Goal: Task Accomplishment & Management: Use online tool/utility

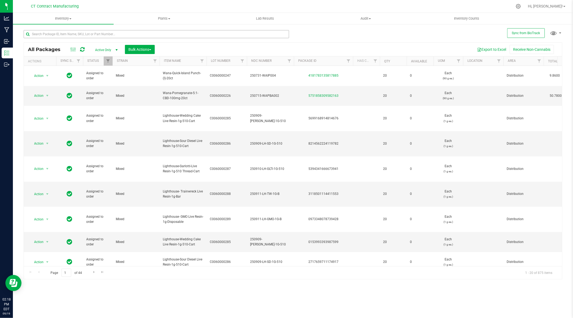
click at [112, 31] on input "text" at bounding box center [156, 34] width 265 height 8
type input "r"
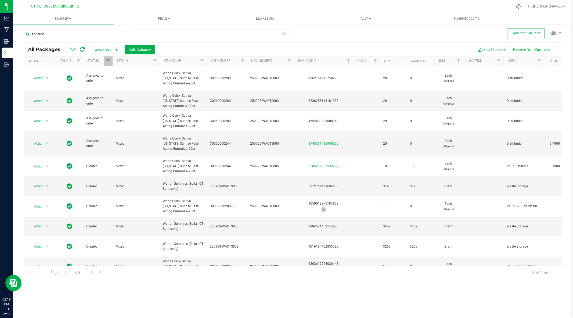
click at [98, 35] on input "t sunrise" at bounding box center [156, 34] width 265 height 8
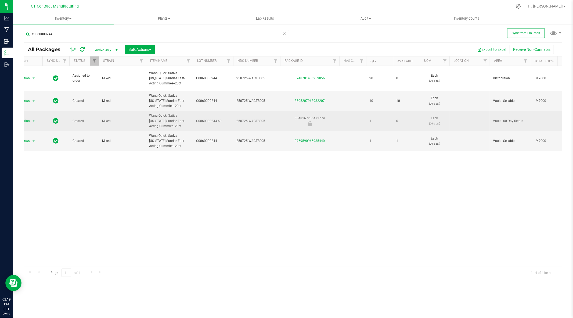
scroll to position [0, 12]
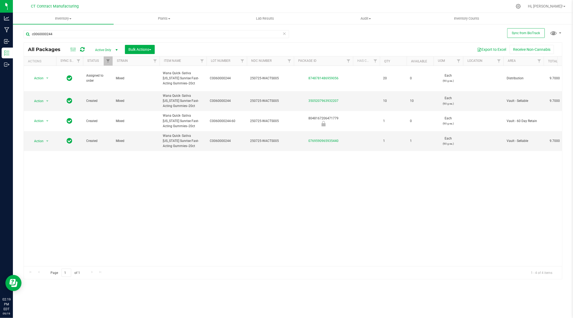
type input "c0060000244"
click at [298, 5] on div at bounding box center [304, 6] width 416 height 10
click at [265, 5] on div at bounding box center [304, 6] width 416 height 10
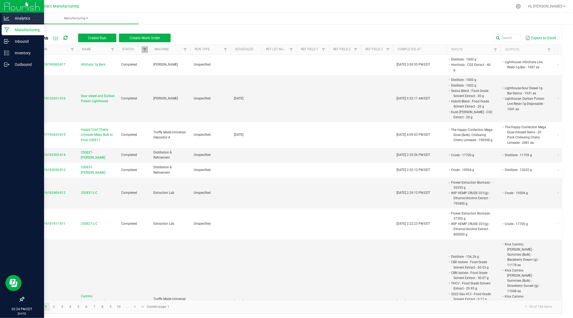
click at [5, 17] on icon at bounding box center [6, 18] width 5 height 5
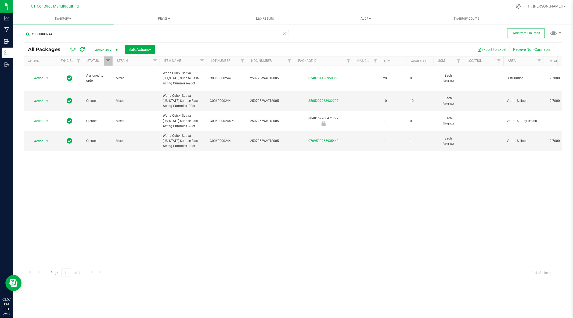
click at [106, 35] on input "c0060000244" at bounding box center [156, 34] width 265 height 8
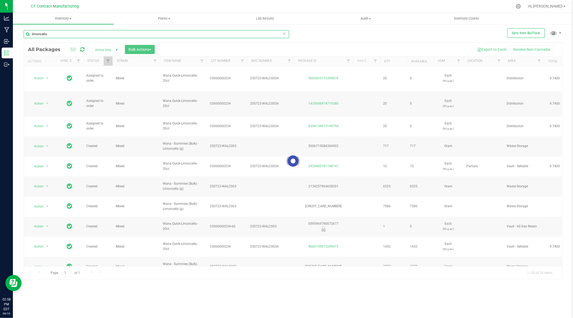
click at [170, 35] on input "limoncello" at bounding box center [156, 34] width 265 height 8
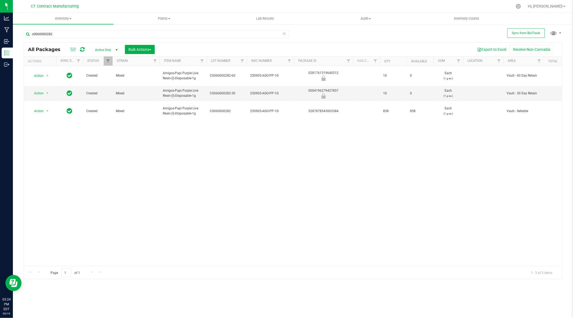
click at [228, 152] on div "Action Action Edit attributes Global inventory Locate package Package audit log…" at bounding box center [293, 166] width 538 height 200
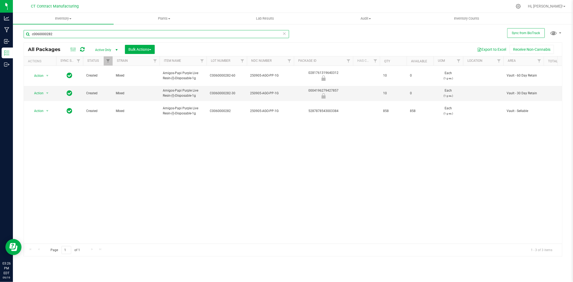
click at [90, 31] on input "c0060000282" at bounding box center [156, 34] width 265 height 8
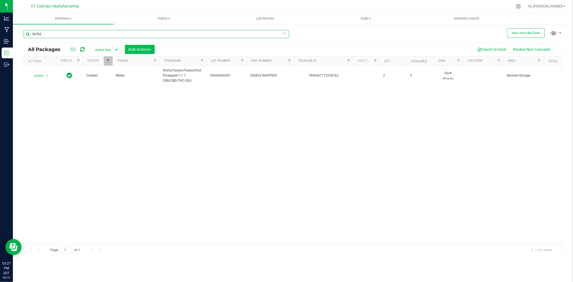
type input "34762"
click at [142, 50] on span "Bulk Actions" at bounding box center [139, 49] width 23 height 4
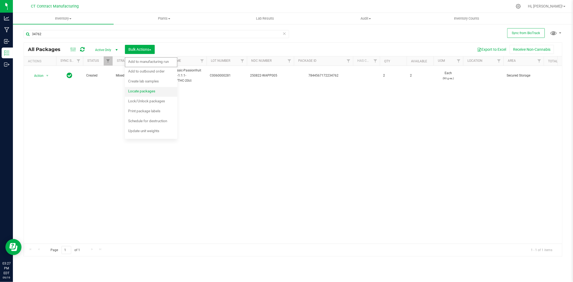
click at [142, 91] on span "Locate packages" at bounding box center [141, 91] width 27 height 4
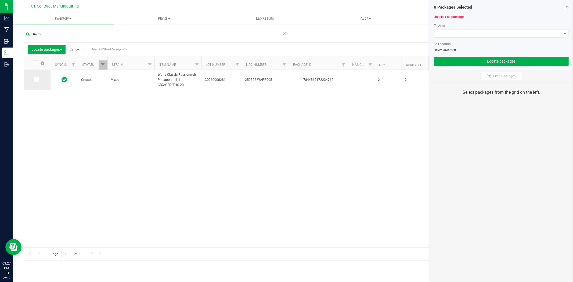
click at [36, 80] on icon at bounding box center [35, 80] width 3 height 0
click at [0, 0] on input "checkbox" at bounding box center [0, 0] width 0 height 0
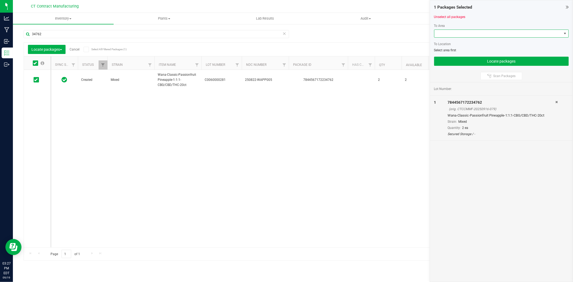
click at [446, 35] on span at bounding box center [497, 34] width 127 height 8
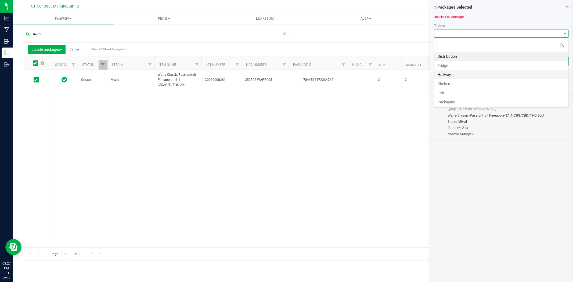
scroll to position [84, 0]
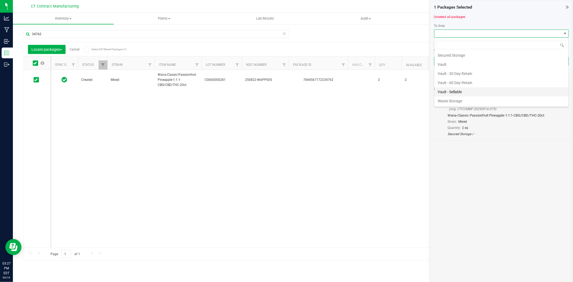
click at [458, 90] on li "Vault - Sellable" at bounding box center [501, 91] width 134 height 9
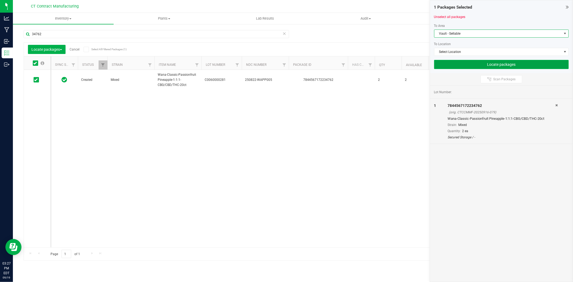
click at [495, 65] on button "Locate packages" at bounding box center [501, 64] width 135 height 9
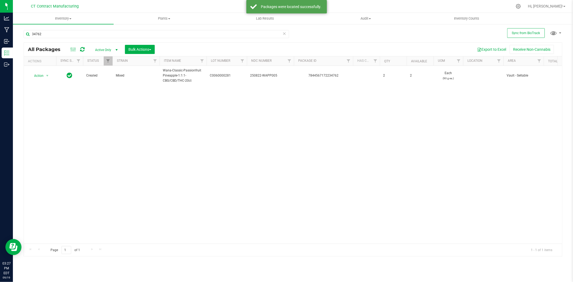
click at [390, 0] on nav "CT Contract Manufacturing Hi, [PERSON_NAME]!" at bounding box center [293, 6] width 560 height 13
click at [138, 46] on button "Bulk Actions" at bounding box center [140, 49] width 30 height 9
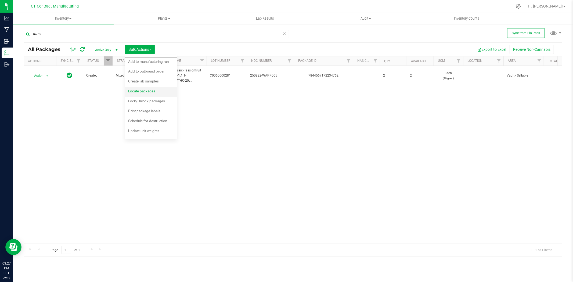
click at [155, 89] on span "Locate packages" at bounding box center [141, 91] width 27 height 4
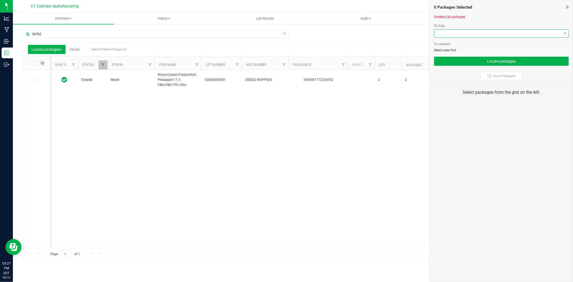
click at [480, 34] on span at bounding box center [497, 34] width 127 height 8
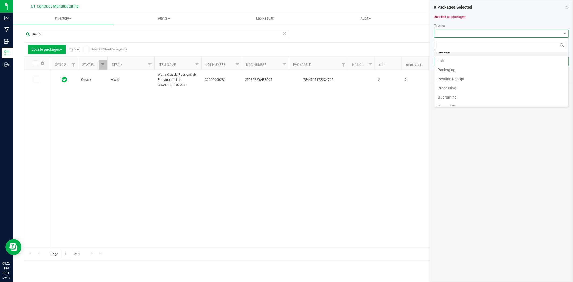
scroll to position [84, 0]
click at [446, 65] on li "Vault" at bounding box center [501, 64] width 134 height 9
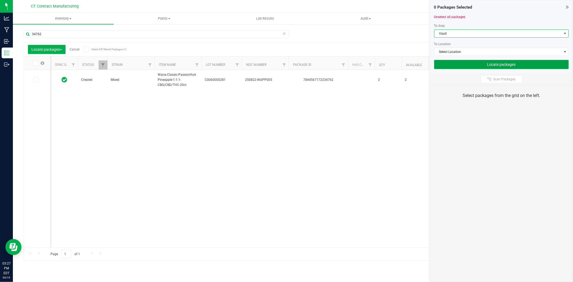
click at [477, 62] on button "Locate packages" at bounding box center [501, 64] width 135 height 9
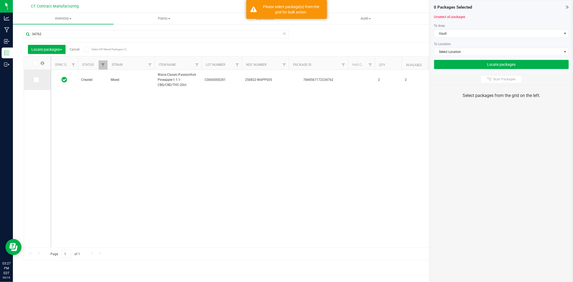
click at [35, 80] on icon at bounding box center [35, 80] width 3 height 0
click at [0, 0] on input "checkbox" at bounding box center [0, 0] width 0 height 0
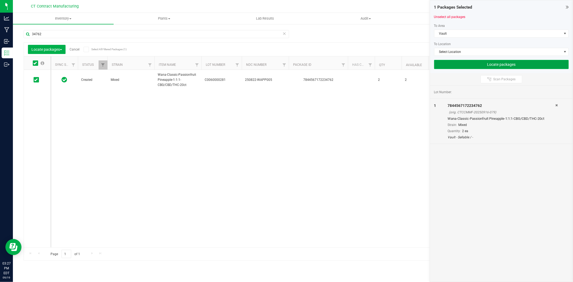
click at [468, 66] on button "Locate packages" at bounding box center [501, 64] width 135 height 9
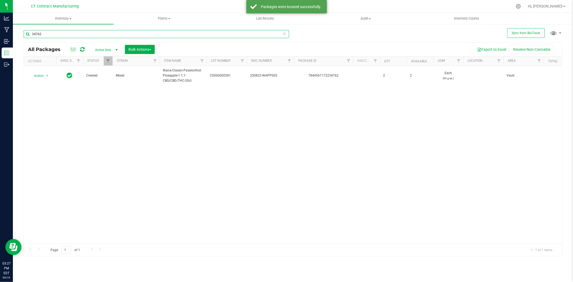
click at [83, 34] on input "34762" at bounding box center [156, 34] width 265 height 8
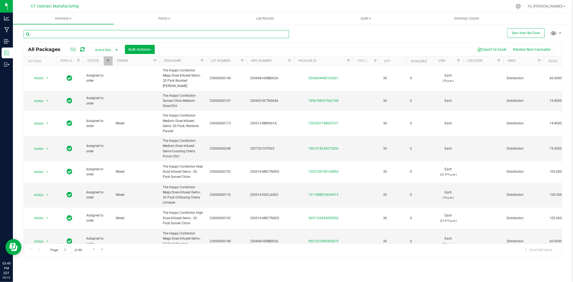
click at [74, 35] on input "text" at bounding box center [156, 34] width 265 height 8
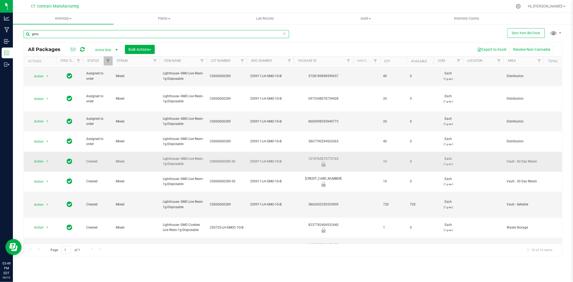
scroll to position [129, 0]
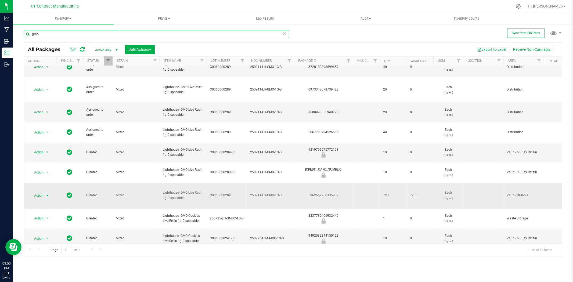
type input "gmo"
click at [49, 193] on span "select" at bounding box center [47, 195] width 4 height 4
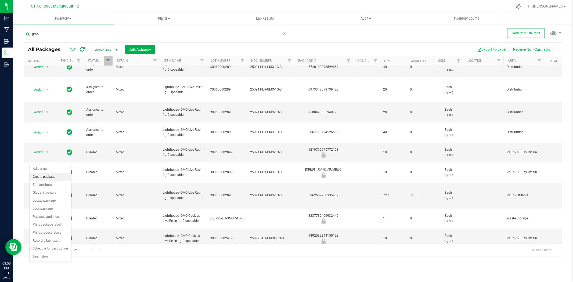
click at [52, 178] on li "Create package" at bounding box center [51, 177] width 42 height 8
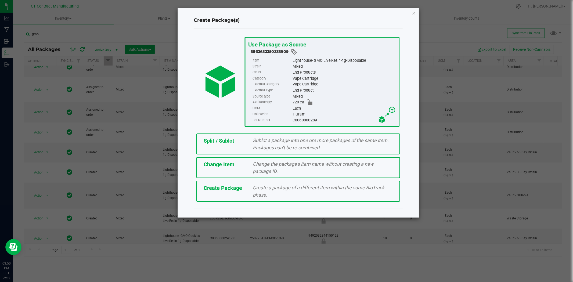
click at [258, 148] on span "Sublot a package into one ore more packages of the same item. Packages can’t be…" at bounding box center [321, 144] width 136 height 13
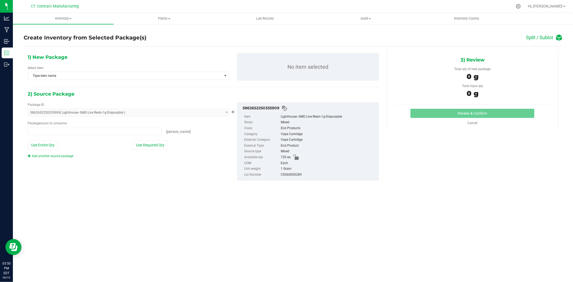
type input "0 ea"
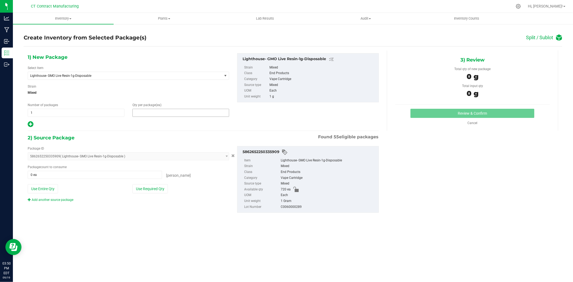
click at [154, 114] on span at bounding box center [180, 113] width 97 height 8
type input "1"
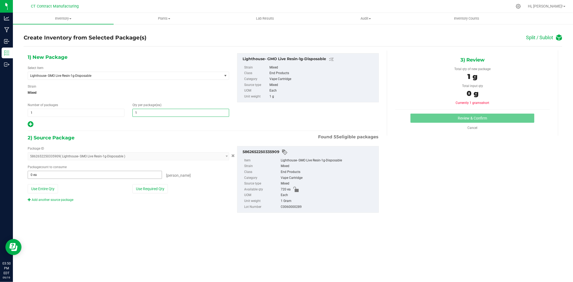
type input "1"
click at [99, 175] on span at bounding box center [95, 175] width 134 height 8
type input "1"
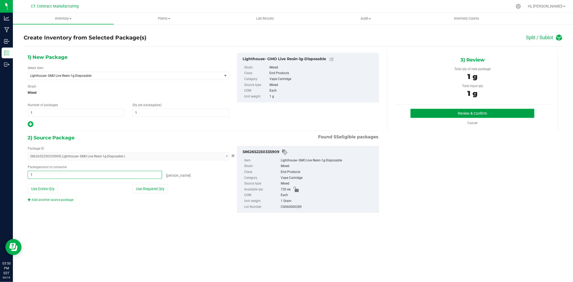
type input "1 ea"
click at [457, 113] on button "Review & Confirm" at bounding box center [472, 113] width 124 height 9
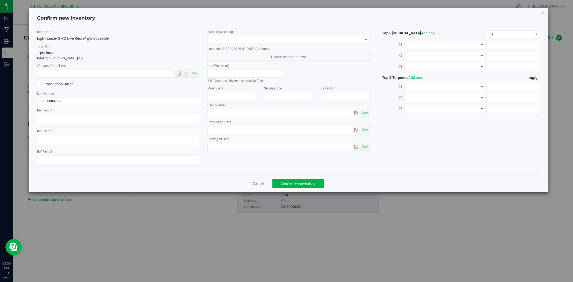
type textarea "250911-LH-GMO-1G-B"
drag, startPoint x: 198, startPoint y: 73, endPoint x: 203, endPoint y: 67, distance: 7.6
click at [197, 73] on span "Now" at bounding box center [194, 74] width 9 height 8
type input "[DATE] 3:50 PM"
click at [221, 41] on span at bounding box center [285, 40] width 155 height 8
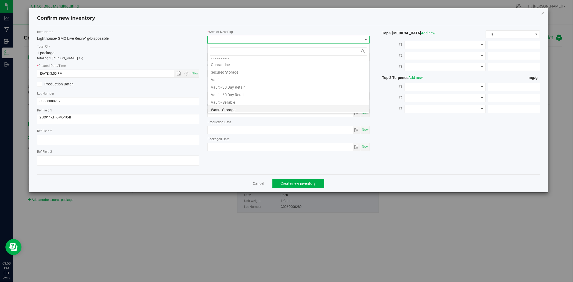
scroll to position [59, 0]
click at [235, 109] on li "Waste Storage" at bounding box center [289, 108] width 162 height 8
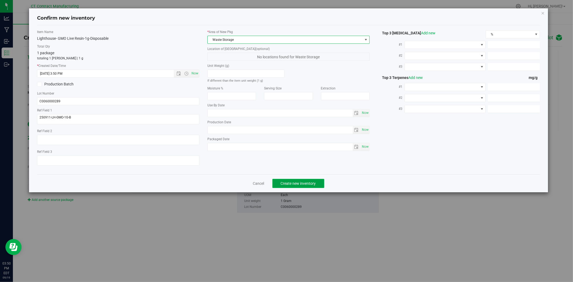
click at [300, 185] on span "Create new inventory" at bounding box center [298, 183] width 35 height 4
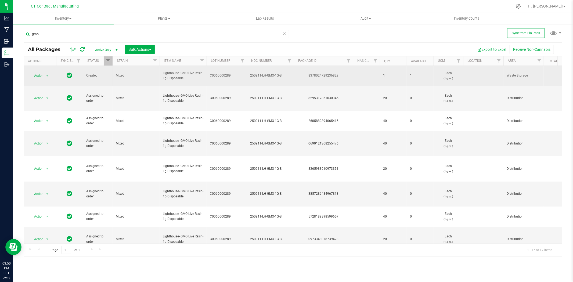
click at [328, 73] on div "8378024729236829" at bounding box center [323, 75] width 61 height 5
copy div "8378024729236829"
click at [261, 74] on span "250911-LH-GMO-1G-B" at bounding box center [270, 75] width 41 height 5
click at [262, 74] on input "250911-LH-GMO-1G-B" at bounding box center [269, 75] width 45 height 8
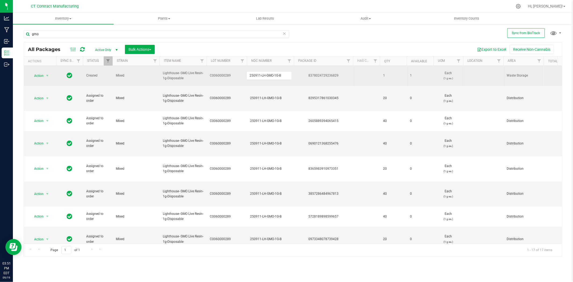
click at [262, 74] on input "250911-LH-GMO-1G-B" at bounding box center [269, 75] width 45 height 8
click at [323, 74] on div "8378024729236829" at bounding box center [323, 75] width 61 height 5
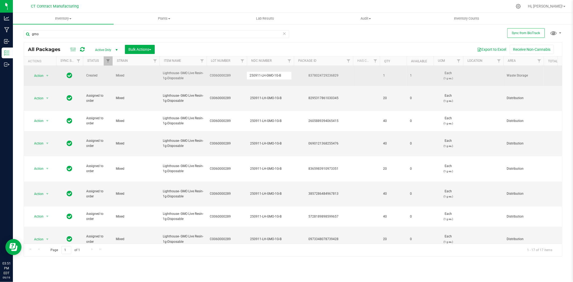
click at [323, 74] on div "8378024729236829" at bounding box center [323, 75] width 61 height 5
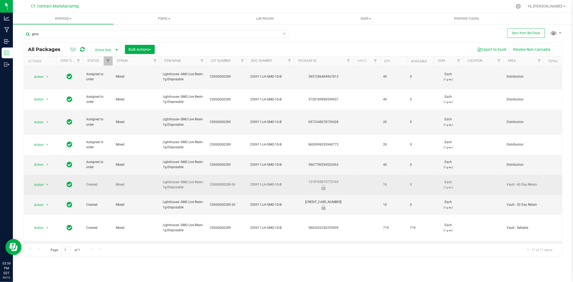
scroll to position [144, 0]
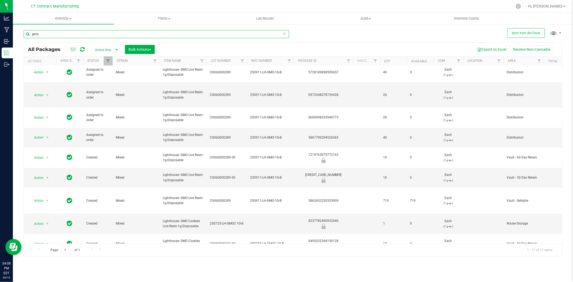
click at [67, 37] on input "gmo" at bounding box center [156, 34] width 265 height 8
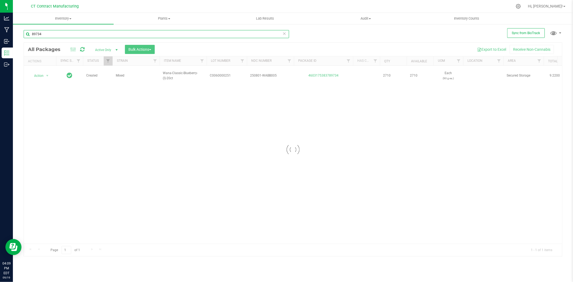
type input "89734"
click at [148, 47] on span "Bulk Actions" at bounding box center [139, 49] width 23 height 4
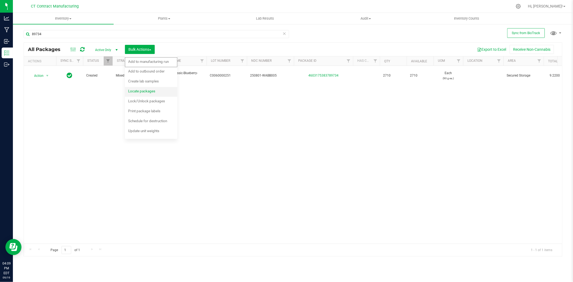
click at [144, 90] on span "Locate packages" at bounding box center [141, 91] width 27 height 4
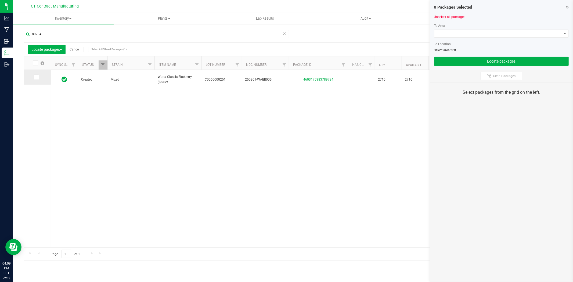
click at [35, 77] on icon at bounding box center [35, 77] width 3 height 0
click at [0, 0] on input "checkbox" at bounding box center [0, 0] width 0 height 0
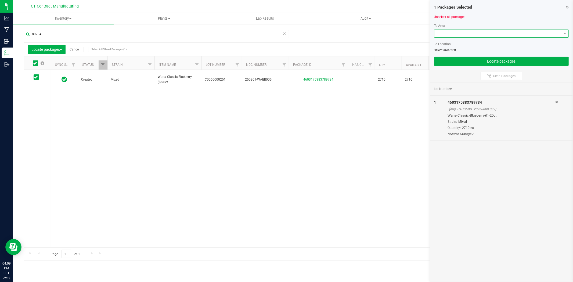
click at [476, 34] on span at bounding box center [497, 34] width 127 height 8
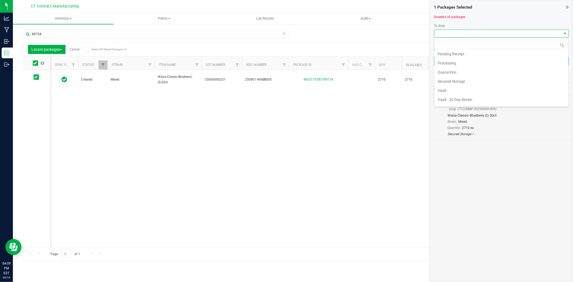
scroll to position [60, 0]
click at [470, 62] on li "Processing" at bounding box center [501, 60] width 134 height 9
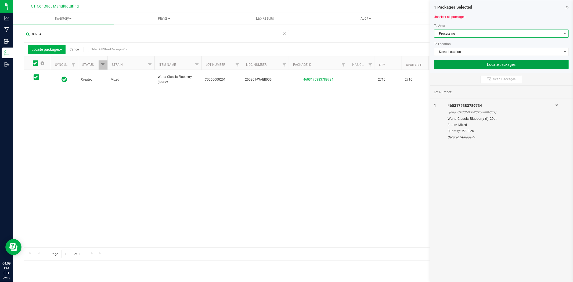
click at [473, 65] on button "Locate packages" at bounding box center [501, 64] width 135 height 9
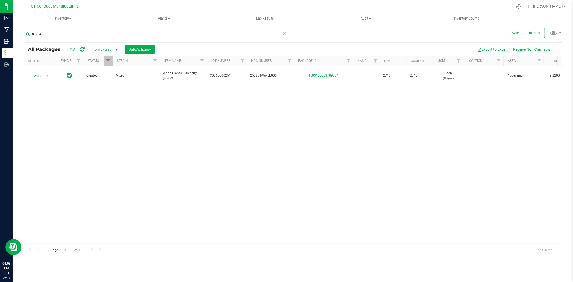
click at [78, 35] on input "89734" at bounding box center [156, 34] width 265 height 8
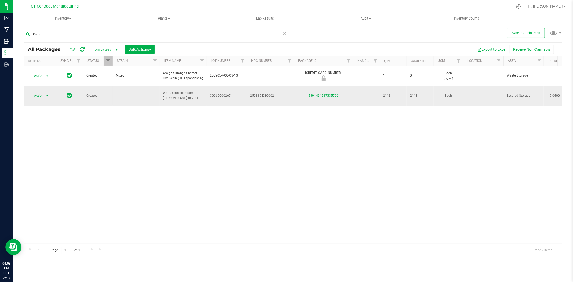
type input "35706"
click at [47, 93] on span "select" at bounding box center [47, 95] width 4 height 4
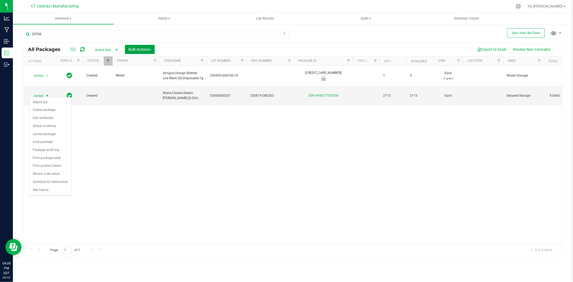
click at [139, 49] on span "Bulk Actions" at bounding box center [139, 49] width 23 height 4
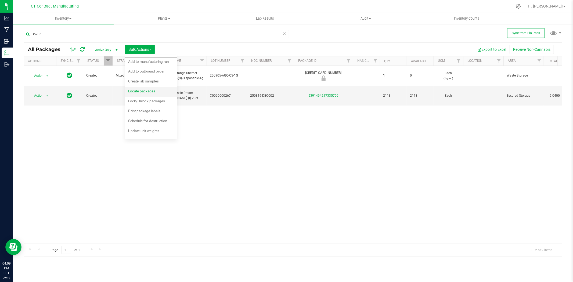
click at [139, 91] on span "Locate packages" at bounding box center [141, 91] width 27 height 4
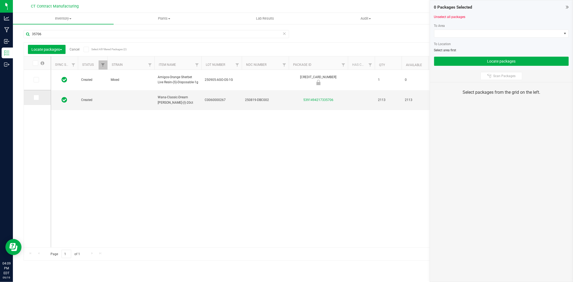
click at [37, 98] on icon at bounding box center [35, 98] width 3 height 0
click at [0, 0] on input "checkbox" at bounding box center [0, 0] width 0 height 0
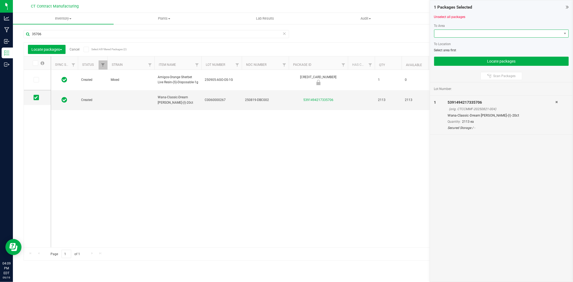
click at [460, 34] on span at bounding box center [497, 34] width 127 height 8
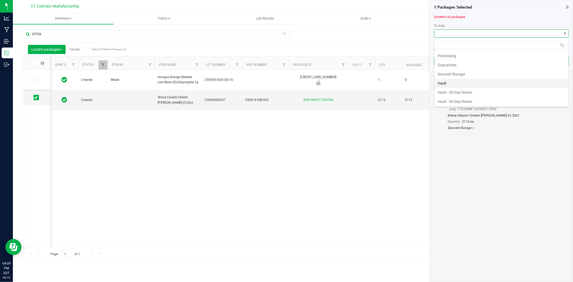
scroll to position [54, 0]
click at [455, 66] on li "Processing" at bounding box center [501, 66] width 134 height 9
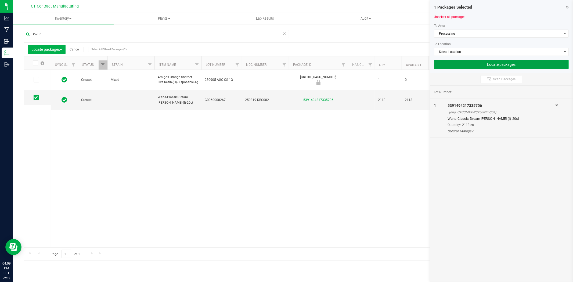
click at [456, 63] on button "Locate packages" at bounding box center [501, 64] width 135 height 9
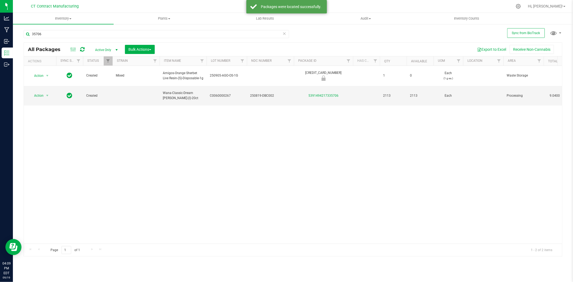
click at [349, 1] on div at bounding box center [304, 6] width 416 height 10
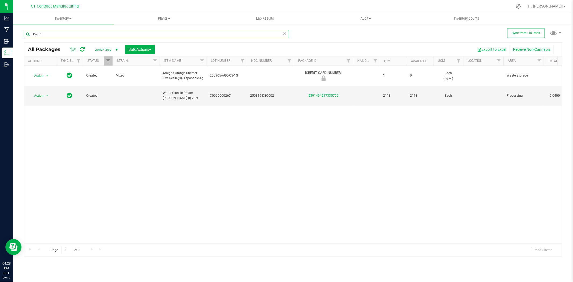
click at [121, 31] on input "35706" at bounding box center [156, 34] width 265 height 8
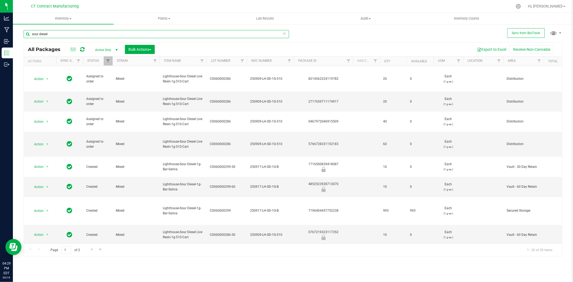
scroll to position [149, 0]
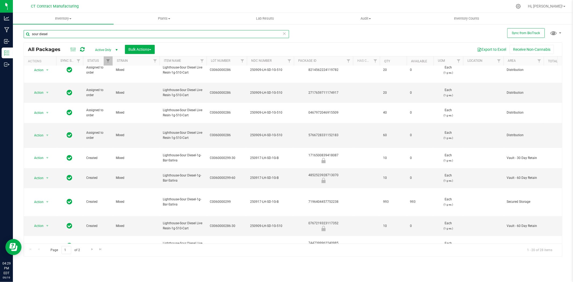
click at [103, 30] on input "sour diesel" at bounding box center [156, 34] width 265 height 8
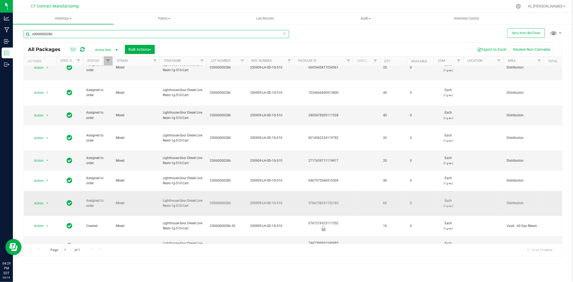
scroll to position [83, 0]
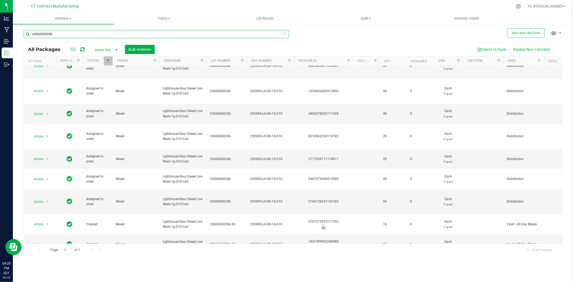
type input "c0060000286"
click at [48, 262] on span "select" at bounding box center [47, 264] width 4 height 4
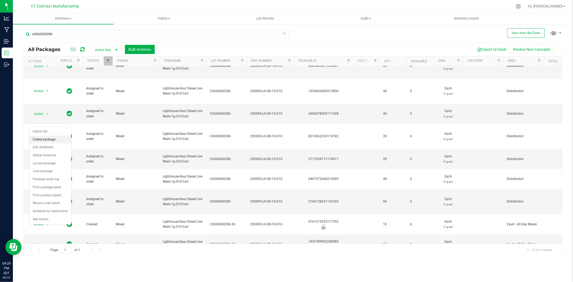
click at [47, 140] on li "Create package" at bounding box center [51, 140] width 42 height 8
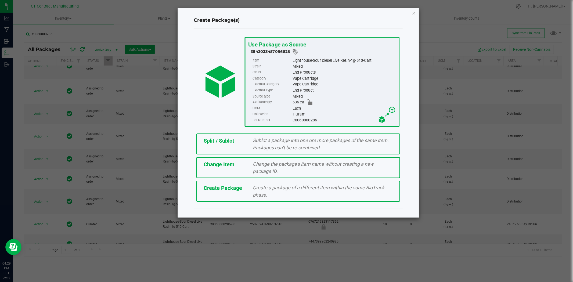
click at [257, 142] on span "Sublot a package into one ore more packages of the same item. Packages can’t be…" at bounding box center [321, 144] width 136 height 13
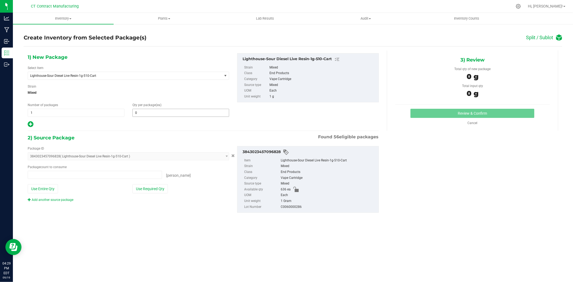
type input "0 ea"
click at [194, 116] on span at bounding box center [180, 113] width 97 height 8
type input "5"
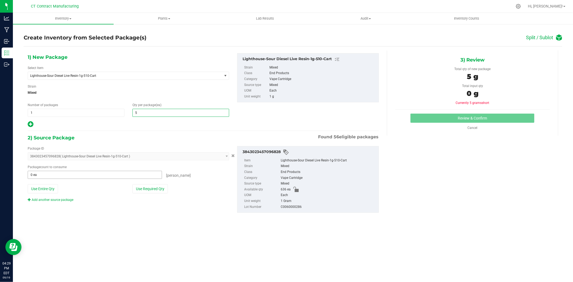
type input "5"
click at [97, 176] on span at bounding box center [95, 175] width 134 height 8
type input "5"
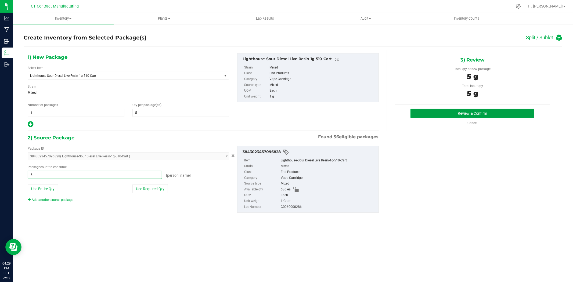
type input "5 ea"
click at [437, 110] on button "Review & Confirm" at bounding box center [472, 113] width 124 height 9
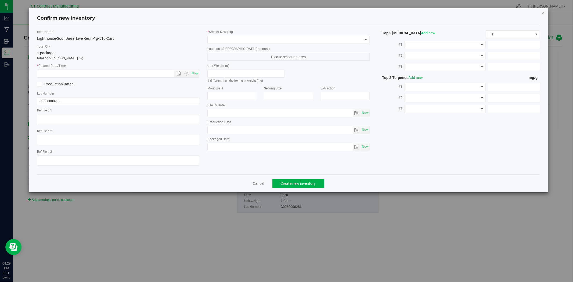
type textarea "250909-LH-SD-1G-510"
click at [196, 75] on span "Now" at bounding box center [194, 74] width 9 height 8
type input "[DATE] 4:29 PM"
click at [225, 41] on span at bounding box center [285, 40] width 155 height 8
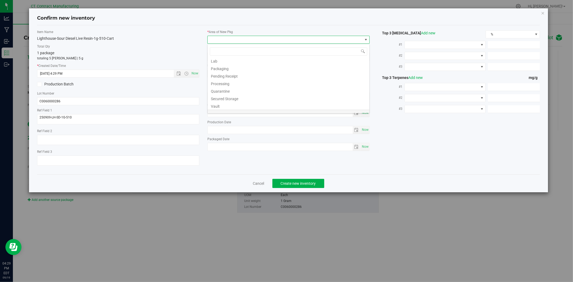
scroll to position [59, 0]
click at [237, 108] on li "Waste Storage" at bounding box center [289, 108] width 162 height 8
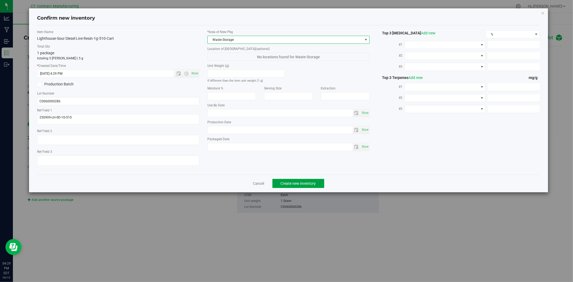
click at [304, 182] on button "Create new inventory" at bounding box center [298, 183] width 52 height 9
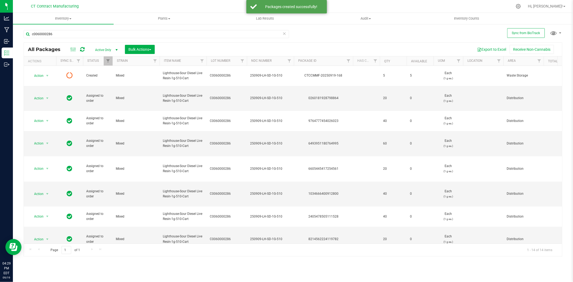
click at [84, 49] on icon at bounding box center [82, 49] width 5 height 5
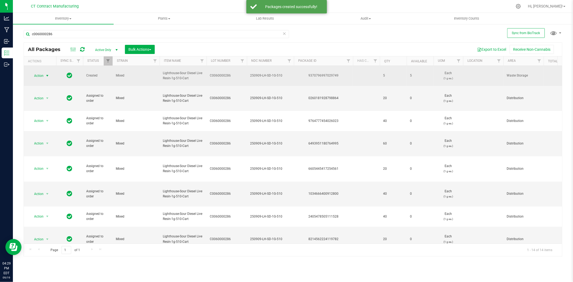
click at [46, 74] on span "select" at bounding box center [47, 76] width 4 height 4
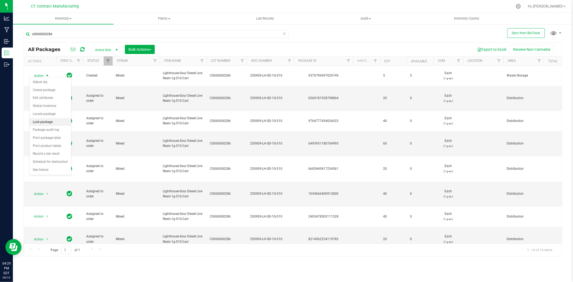
click at [47, 124] on li "Lock package" at bounding box center [51, 122] width 42 height 8
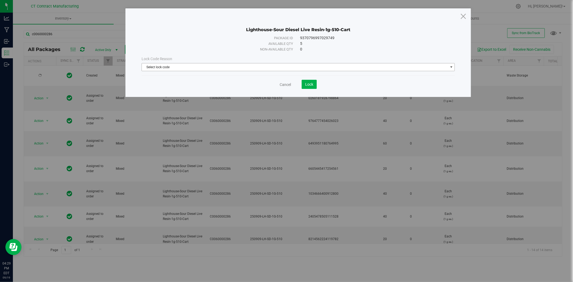
click at [226, 65] on span "Select lock code" at bounding box center [295, 67] width 306 height 8
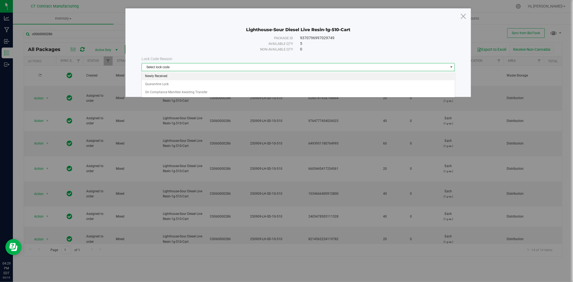
click at [226, 77] on li "Newly Received" at bounding box center [298, 76] width 313 height 8
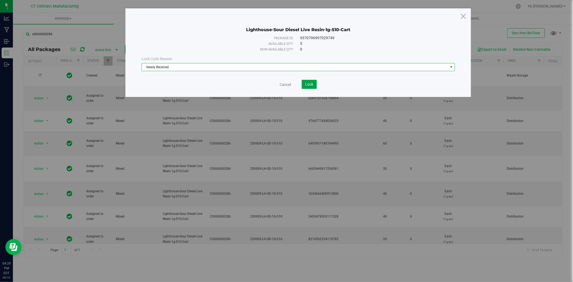
click at [314, 85] on button "Lock" at bounding box center [309, 84] width 15 height 9
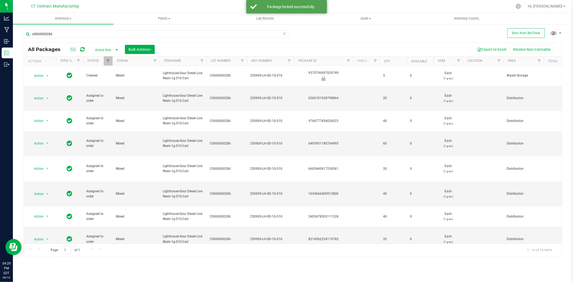
click at [322, 71] on div "9370796997029749" at bounding box center [323, 75] width 61 height 10
copy div "9370796997029749"
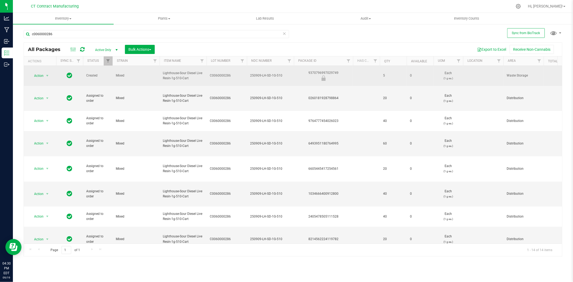
click at [274, 73] on span "250909-LH-SD-1G-510" at bounding box center [270, 75] width 41 height 5
click at [274, 72] on input "250909-LH-SD-1G-510" at bounding box center [269, 75] width 45 height 8
click at [320, 70] on div "9370796997029749" at bounding box center [323, 75] width 61 height 10
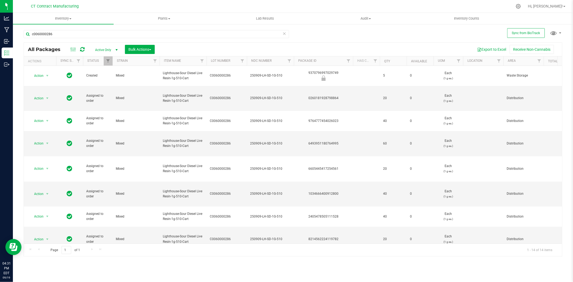
click at [274, 74] on span "250909-LH-SD-1G-510" at bounding box center [270, 75] width 41 height 5
click at [274, 74] on input "250909-LH-SD-1G-510" at bounding box center [269, 75] width 45 height 8
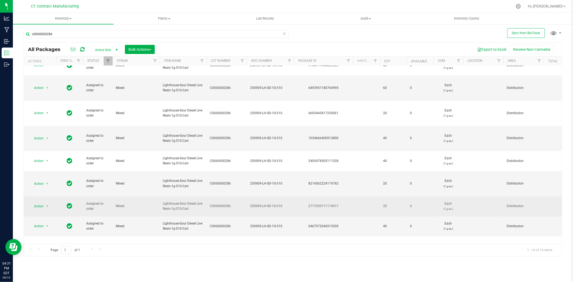
scroll to position [98, 0]
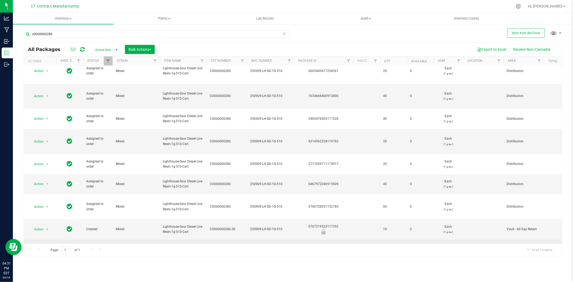
click at [322, 244] on div "7447399962240985" at bounding box center [323, 249] width 61 height 10
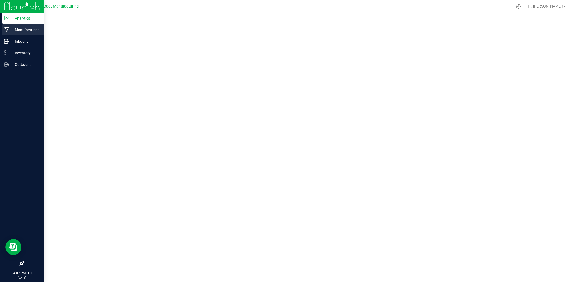
drag, startPoint x: 8, startPoint y: 30, endPoint x: 12, endPoint y: 30, distance: 3.8
click at [8, 30] on icon at bounding box center [6, 29] width 5 height 5
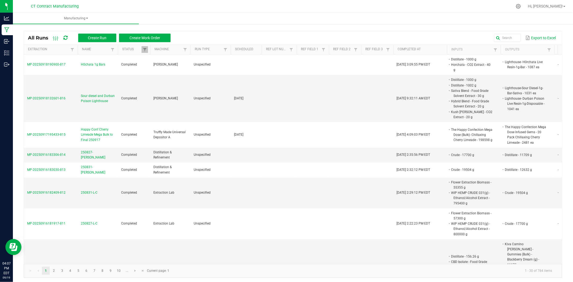
click at [65, 38] on icon at bounding box center [65, 37] width 4 height 5
click at [198, 4] on div at bounding box center [304, 6] width 416 height 10
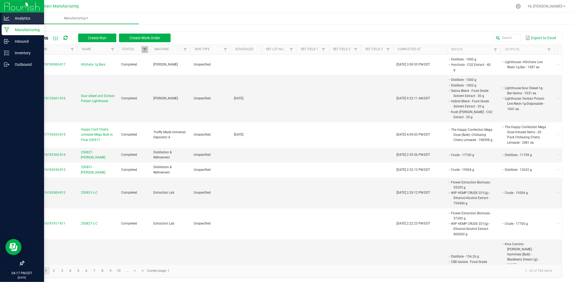
click at [13, 21] on p "Analytics" at bounding box center [25, 18] width 32 height 6
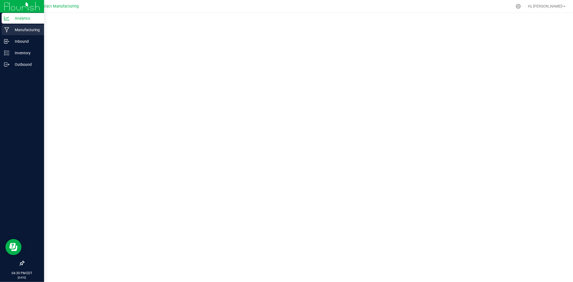
click at [19, 29] on p "Manufacturing" at bounding box center [25, 30] width 32 height 6
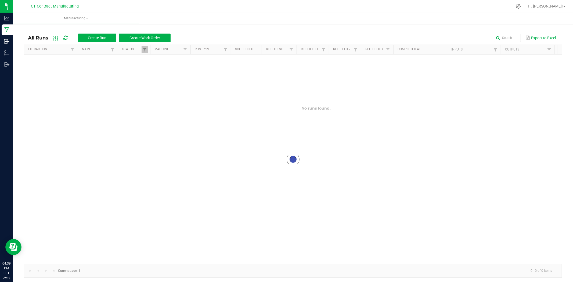
click at [193, 6] on div at bounding box center [304, 6] width 416 height 10
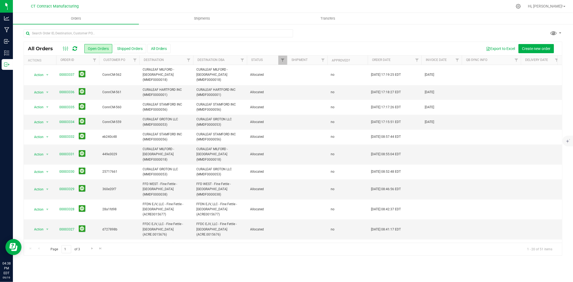
click at [74, 48] on icon at bounding box center [75, 48] width 5 height 5
click at [280, 0] on nav "CT Contract Manufacturing Hi, [PERSON_NAME]!" at bounding box center [293, 6] width 560 height 13
click at [253, 4] on div at bounding box center [304, 6] width 416 height 10
